Goal: Navigation & Orientation: Go to known website

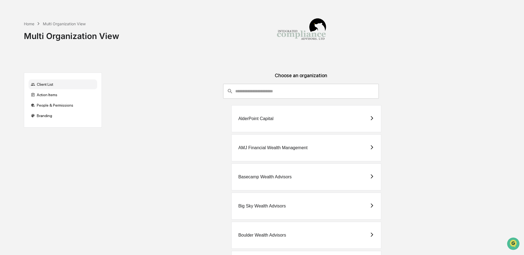
click at [253, 91] on input "consultant-dashboard__filter-organizations-search-bar" at bounding box center [307, 91] width 144 height 15
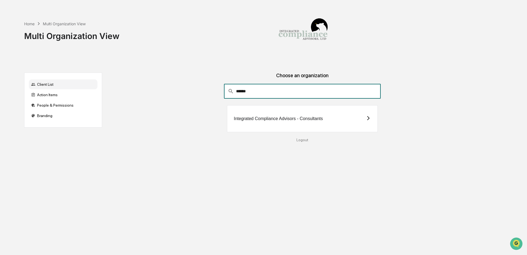
type input "******"
click at [327, 119] on div "Integrated Compliance Advisors - Consultants" at bounding box center [302, 118] width 151 height 27
